Goal: Communication & Community: Answer question/provide support

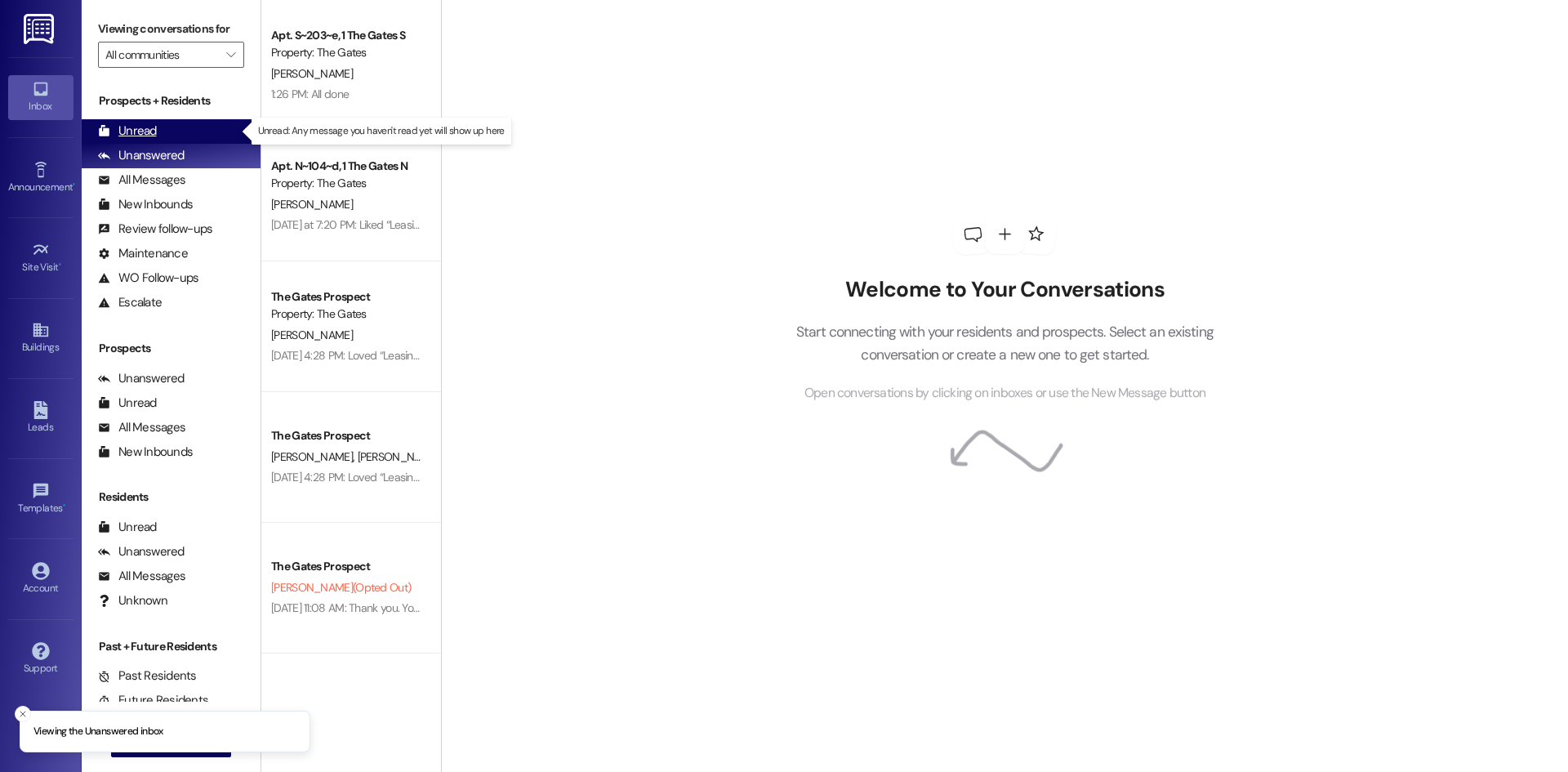
click at [178, 133] on div "Unread (0)" at bounding box center [171, 131] width 179 height 24
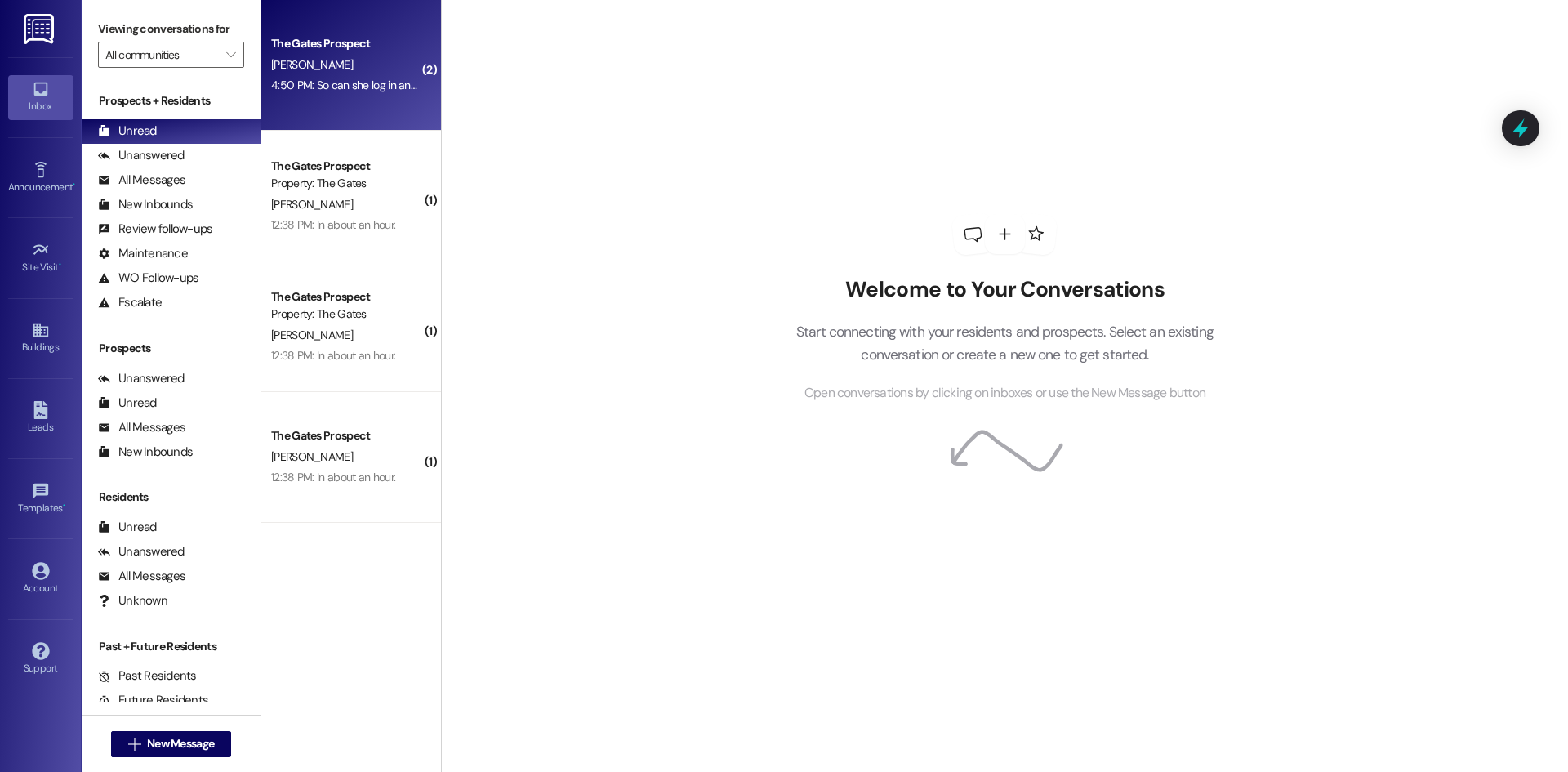
click at [299, 70] on span "[PERSON_NAME]" at bounding box center [311, 65] width 82 height 15
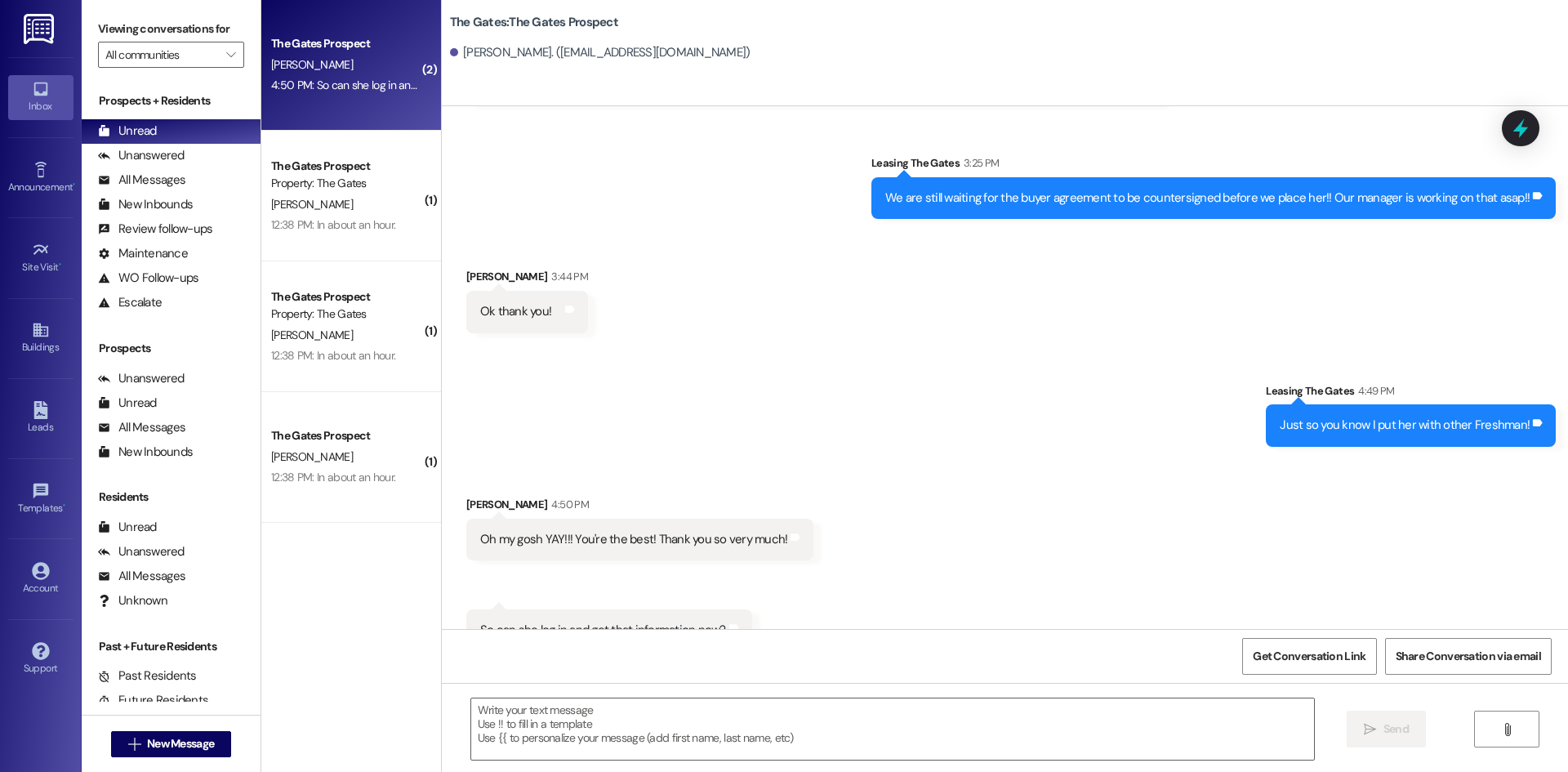
scroll to position [4167, 0]
click at [590, 700] on textarea at bounding box center [893, 729] width 843 height 61
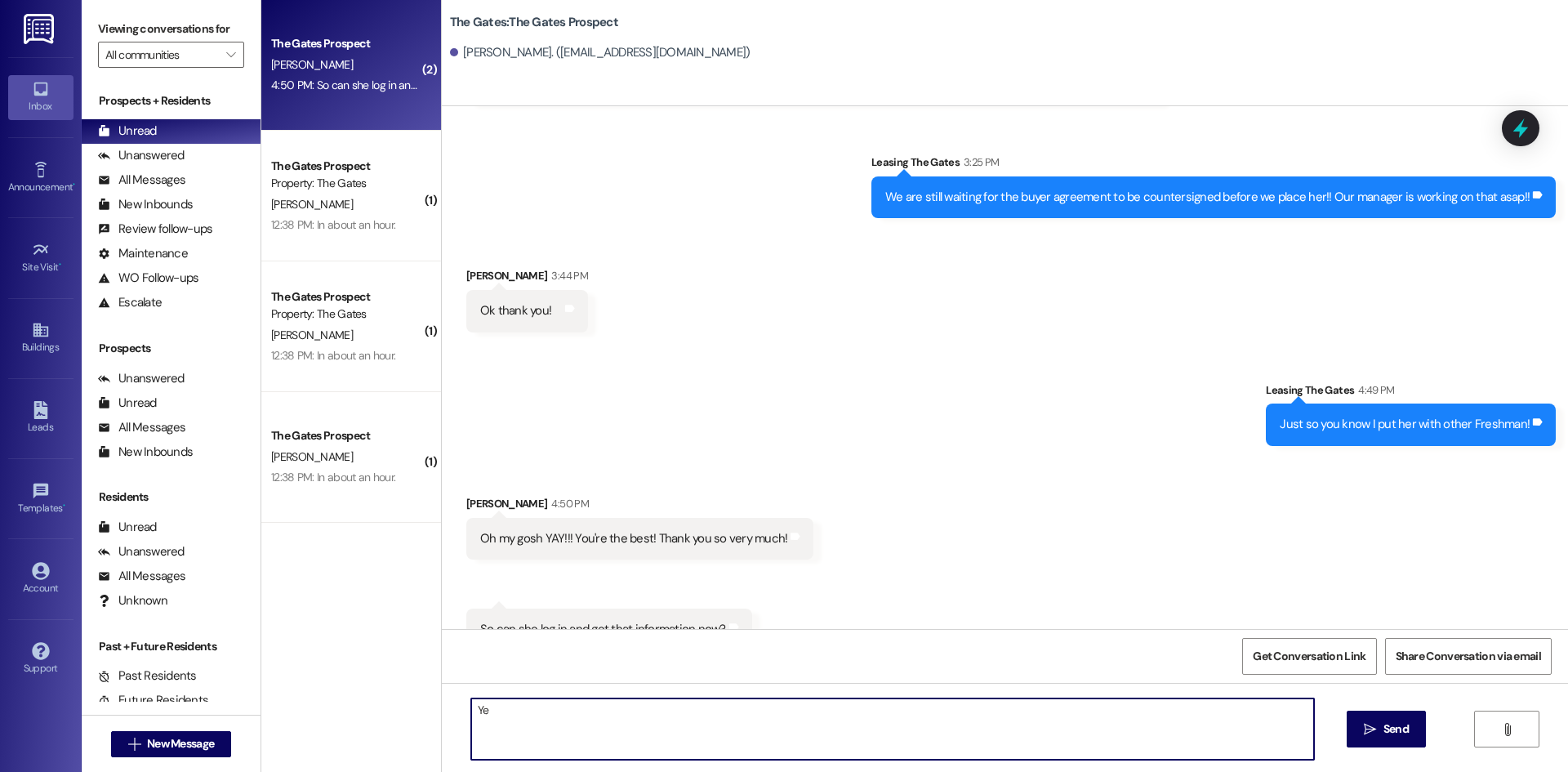
type textarea "Y"
type textarea "We will be sending an updated placement email to you [DATE]!"
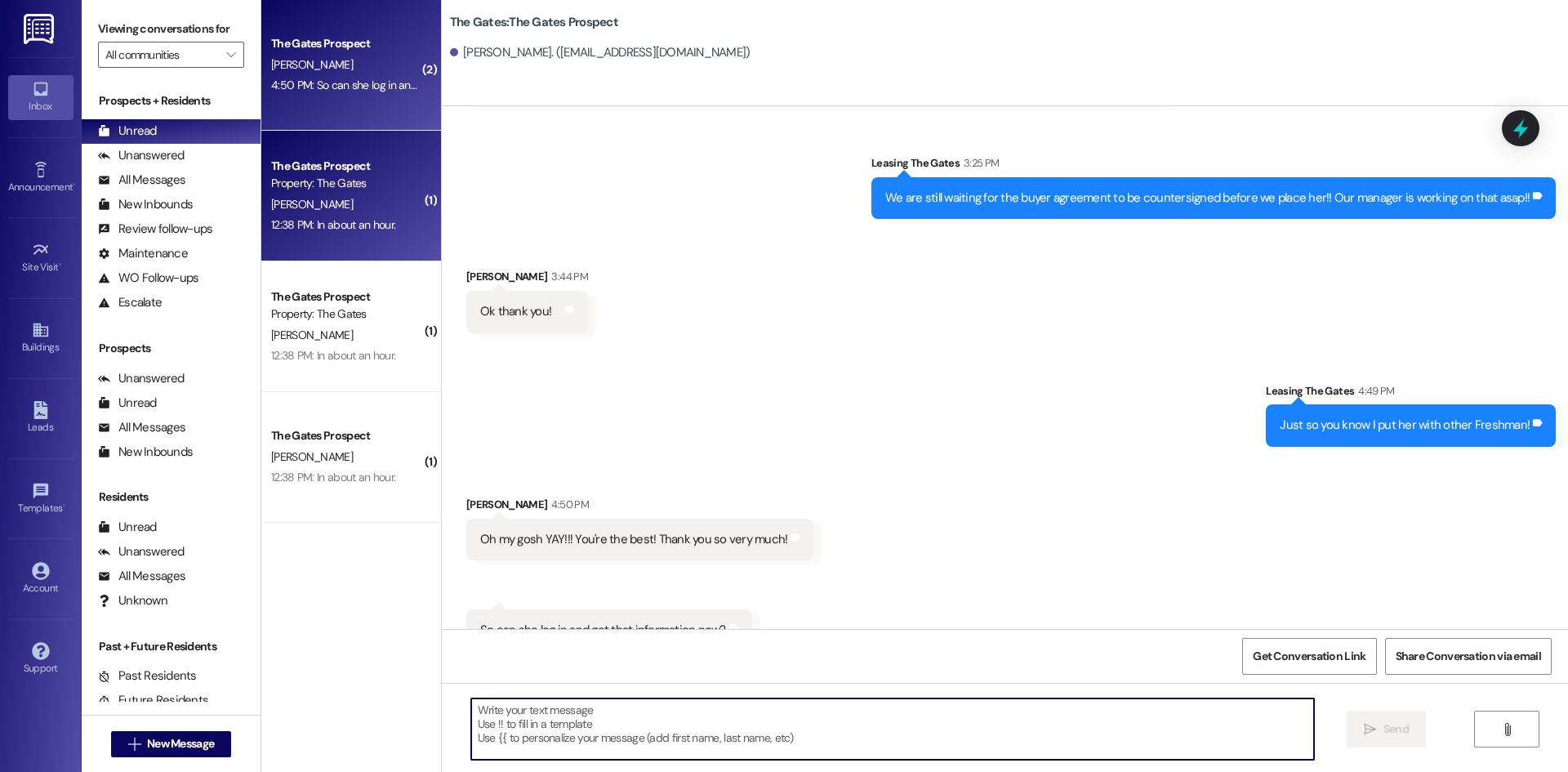
click at [397, 184] on div "Property: The Gates" at bounding box center [346, 183] width 151 height 17
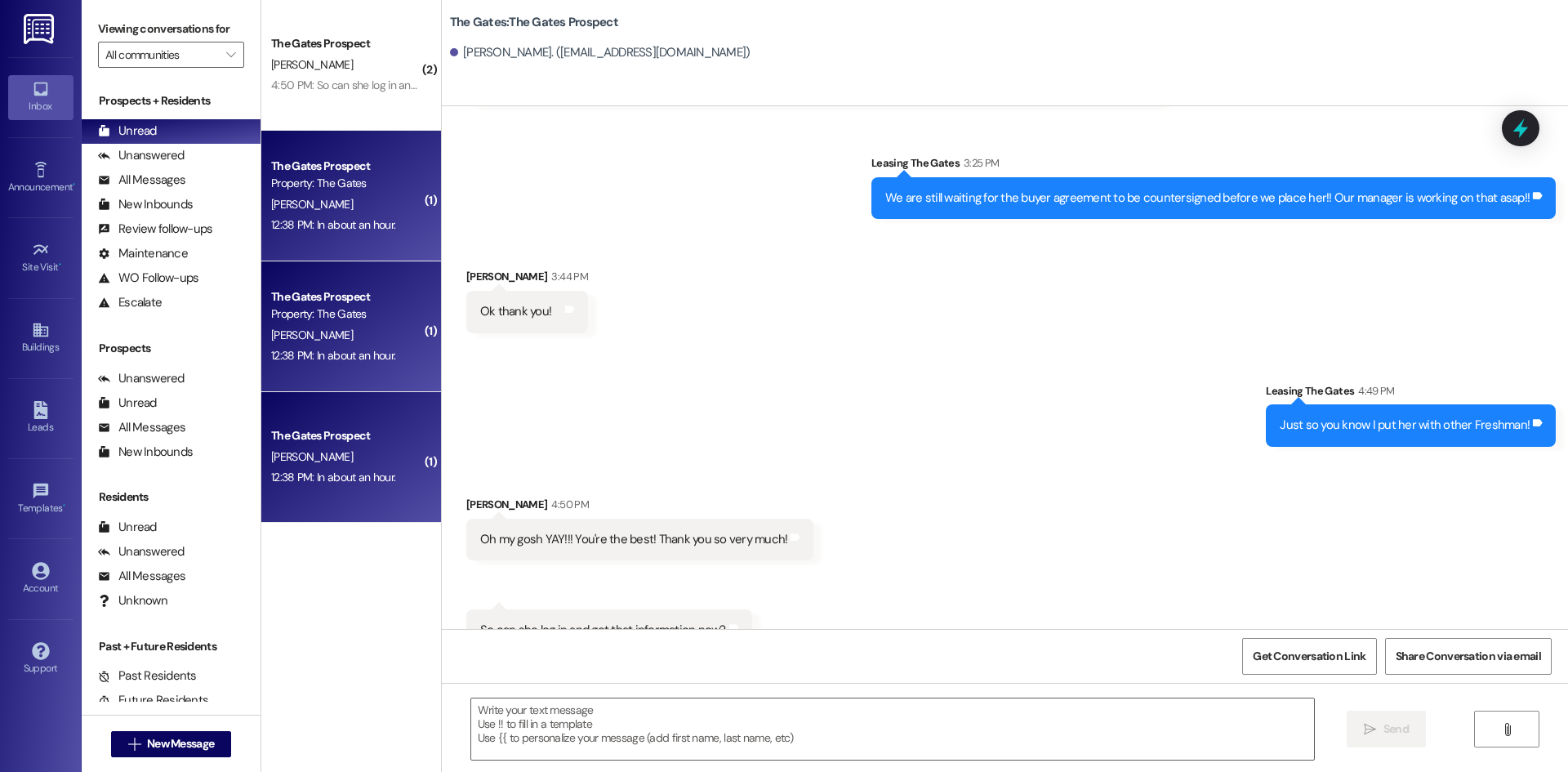
scroll to position [662, 0]
